Goal: Task Accomplishment & Management: Complete application form

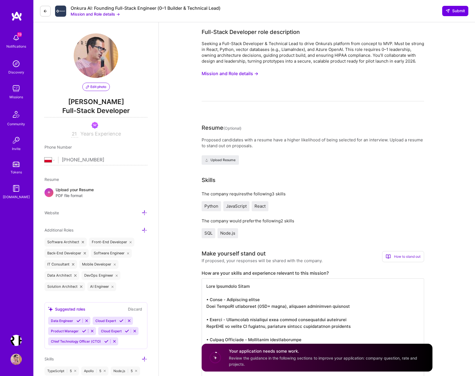
select select "PL"
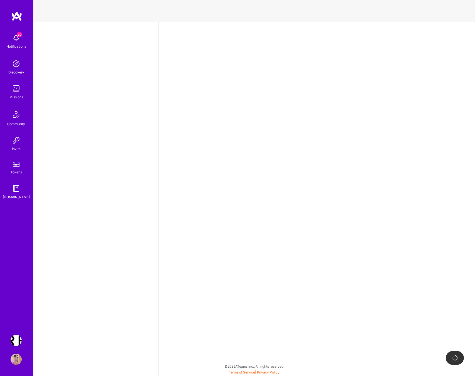
select select "PL"
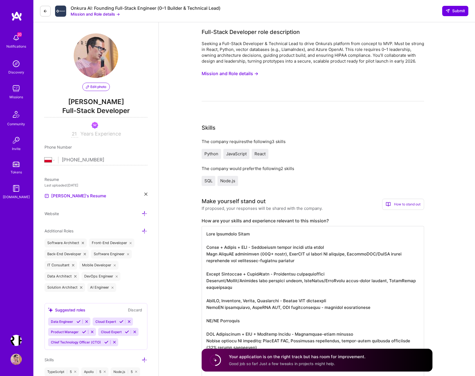
click at [16, 36] on img at bounding box center [16, 37] width 11 height 11
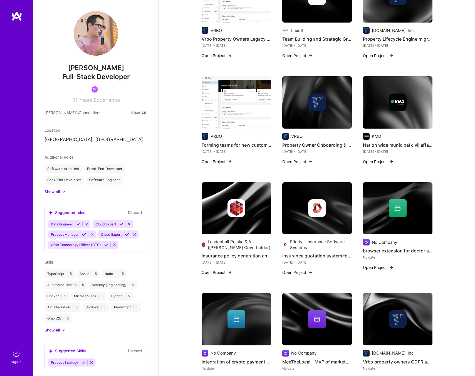
scroll to position [617, 0]
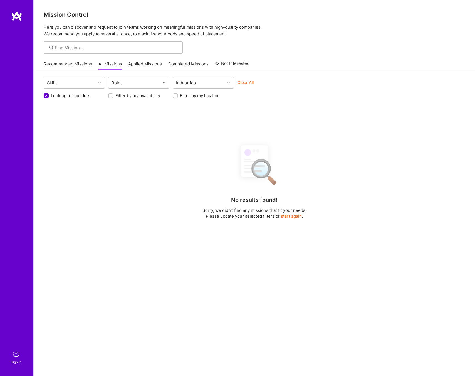
click at [81, 66] on link "Recommended Missions" at bounding box center [68, 65] width 48 height 9
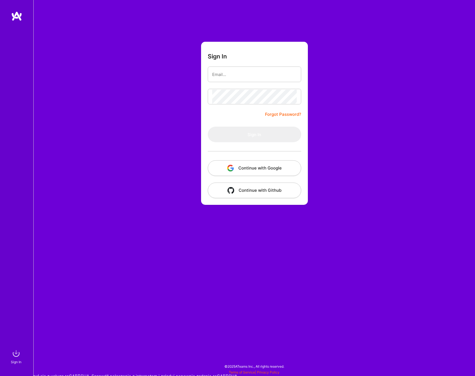
click at [254, 172] on button "Continue with Google" at bounding box center [254, 168] width 93 height 16
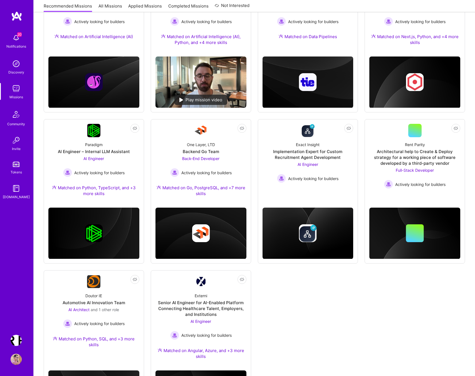
scroll to position [126, 0]
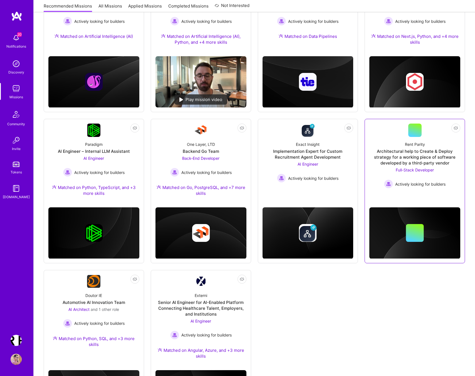
click at [410, 154] on div "Architectural help to Create & Deploy strategy for a working piece of software …" at bounding box center [414, 157] width 91 height 18
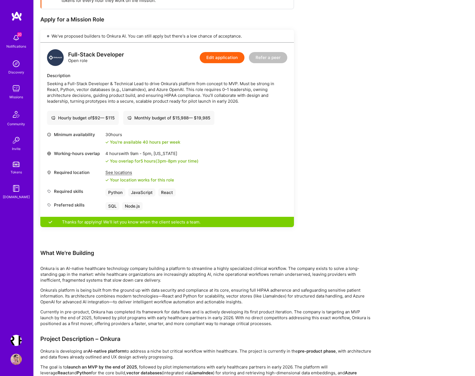
scroll to position [83, 0]
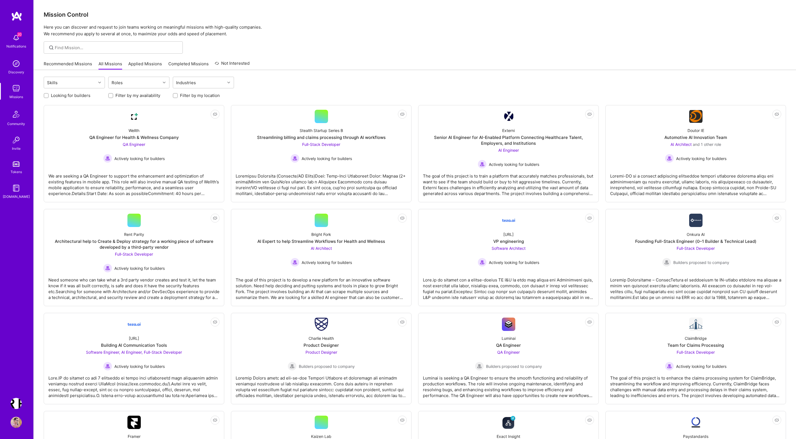
click at [518, 79] on div "Skills Roles Industries" at bounding box center [415, 83] width 742 height 13
